Goal: Information Seeking & Learning: Find contact information

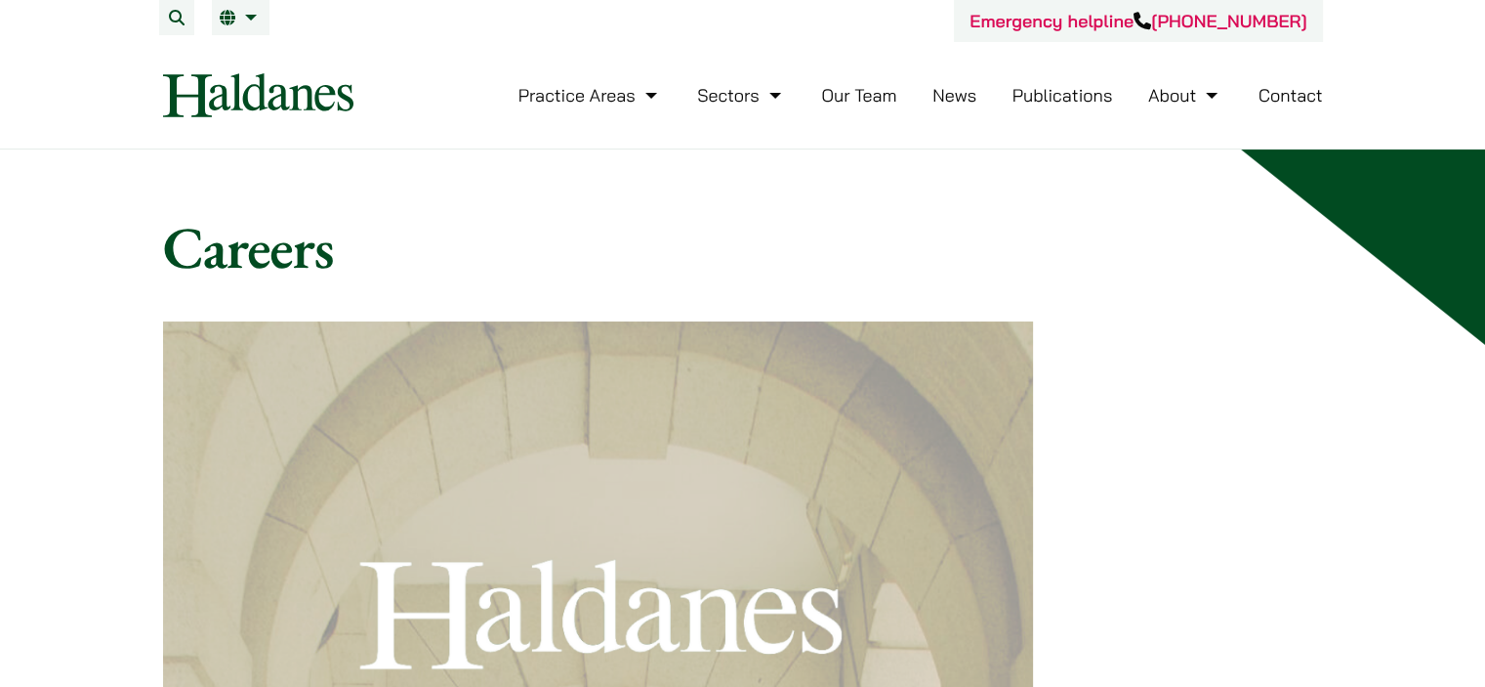
click at [860, 105] on link "Our Team" at bounding box center [858, 95] width 75 height 22
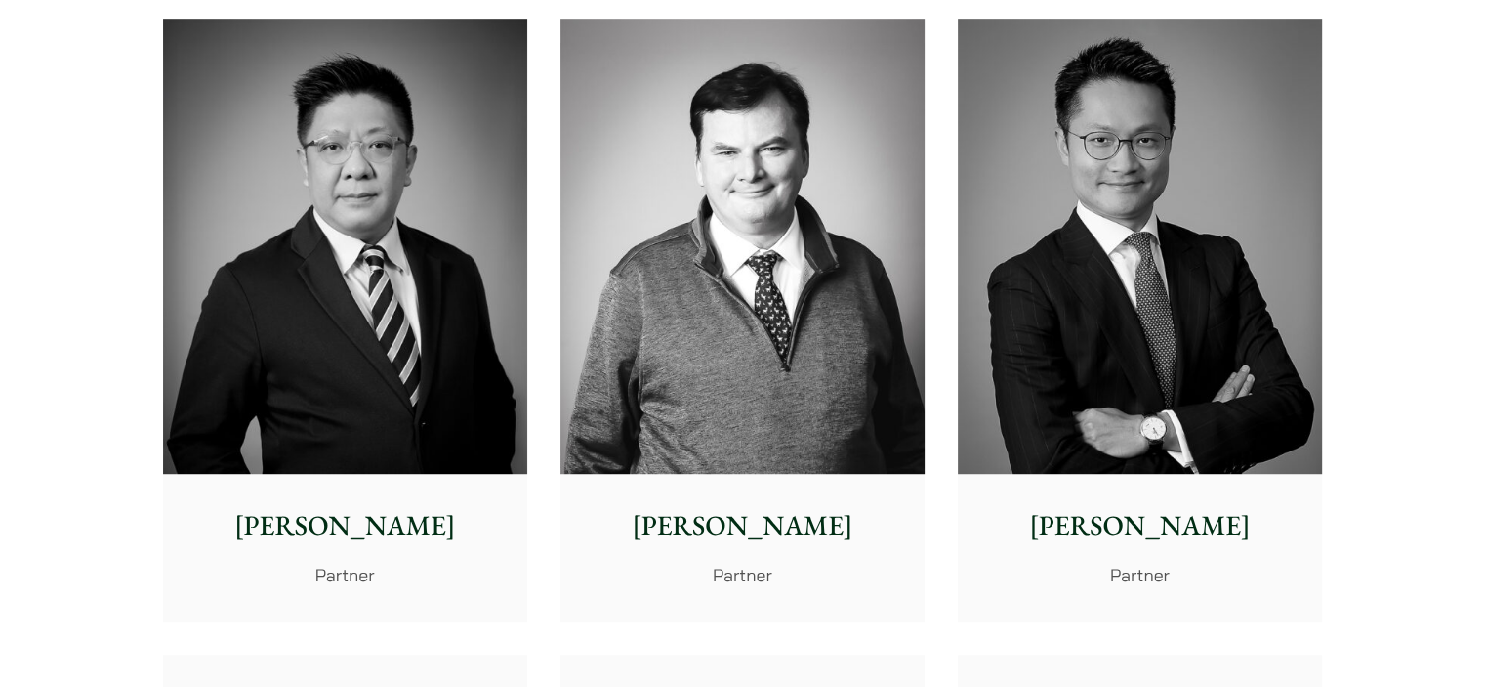
scroll to position [1172, 0]
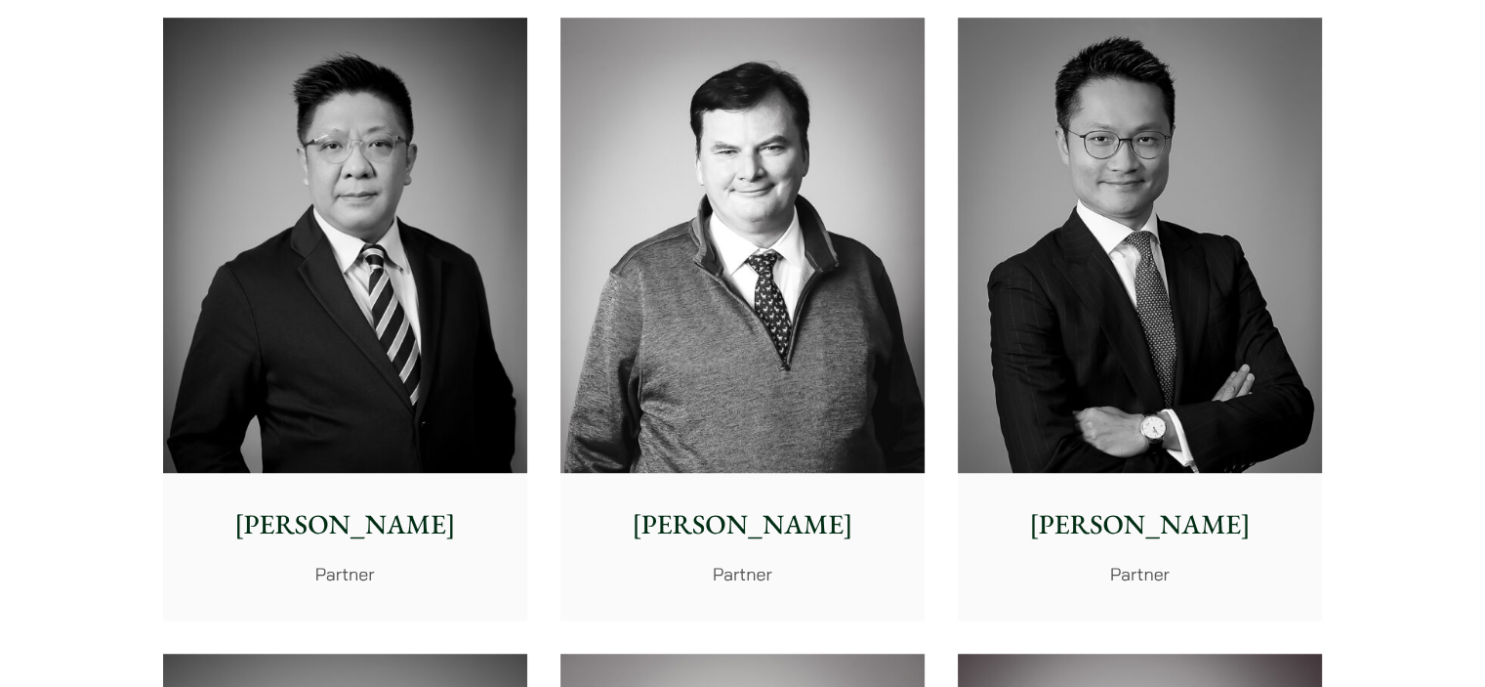
click at [762, 388] on img at bounding box center [743, 246] width 364 height 456
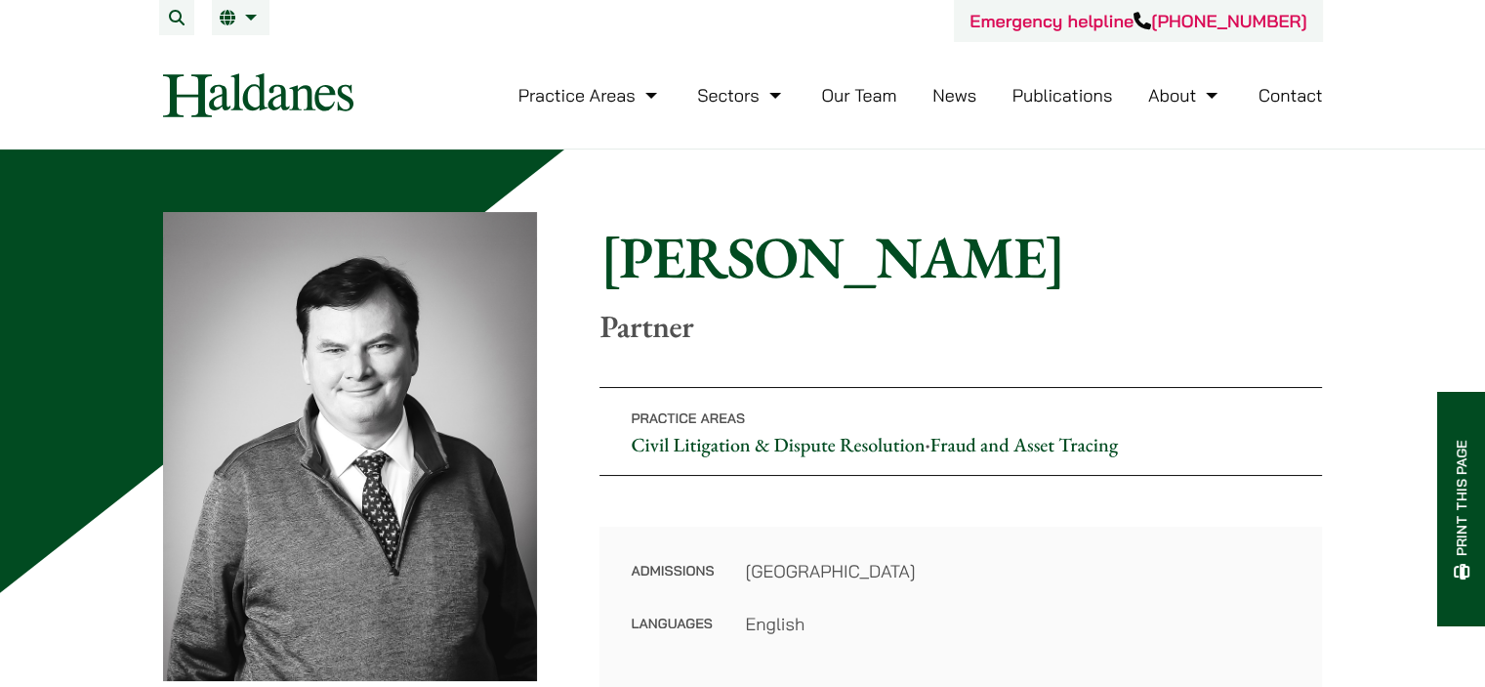
drag, startPoint x: 1011, startPoint y: 276, endPoint x: 608, endPoint y: 296, distance: 402.9
click at [608, 296] on div "Home » Lawyers » Patrick Rattigan Patrick Rattigan Partner" at bounding box center [961, 283] width 723 height 123
click at [608, 294] on div "Home » Lawyers » Patrick Rattigan Patrick Rattigan Partner" at bounding box center [961, 283] width 723 height 123
click at [645, 279] on h1 "[PERSON_NAME]" at bounding box center [961, 257] width 723 height 70
drag, startPoint x: 612, startPoint y: 257, endPoint x: 984, endPoint y: 243, distance: 372.4
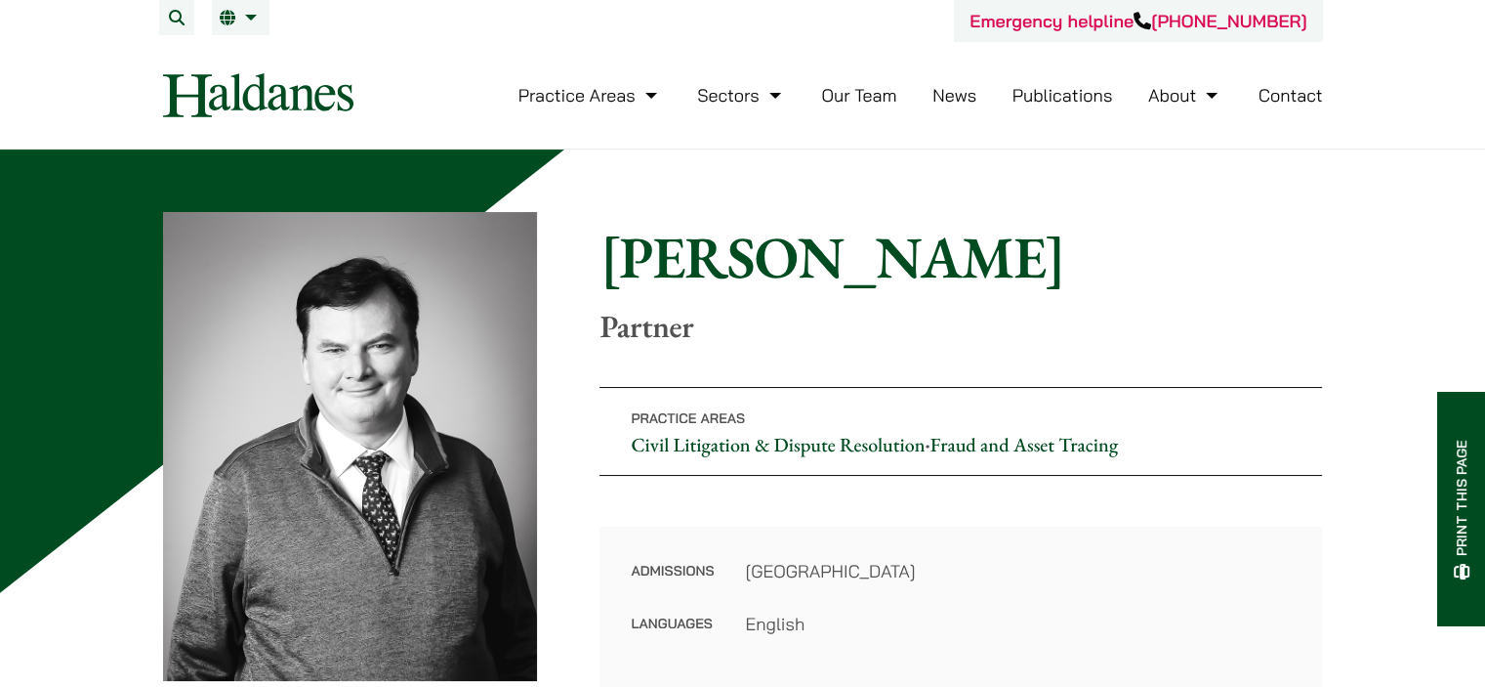
click at [984, 243] on h1 "[PERSON_NAME]" at bounding box center [961, 257] width 723 height 70
copy h1 "[PERSON_NAME]"
click at [890, 349] on div "Home » Lawyers » Patrick Rattigan Patrick Rattigan Partner Practice Areas Civil…" at bounding box center [743, 450] width 1160 height 476
click at [1006, 337] on p "Partner" at bounding box center [961, 326] width 723 height 37
click at [1102, 319] on p "Partner" at bounding box center [961, 326] width 723 height 37
